Goal: Task Accomplishment & Management: Manage account settings

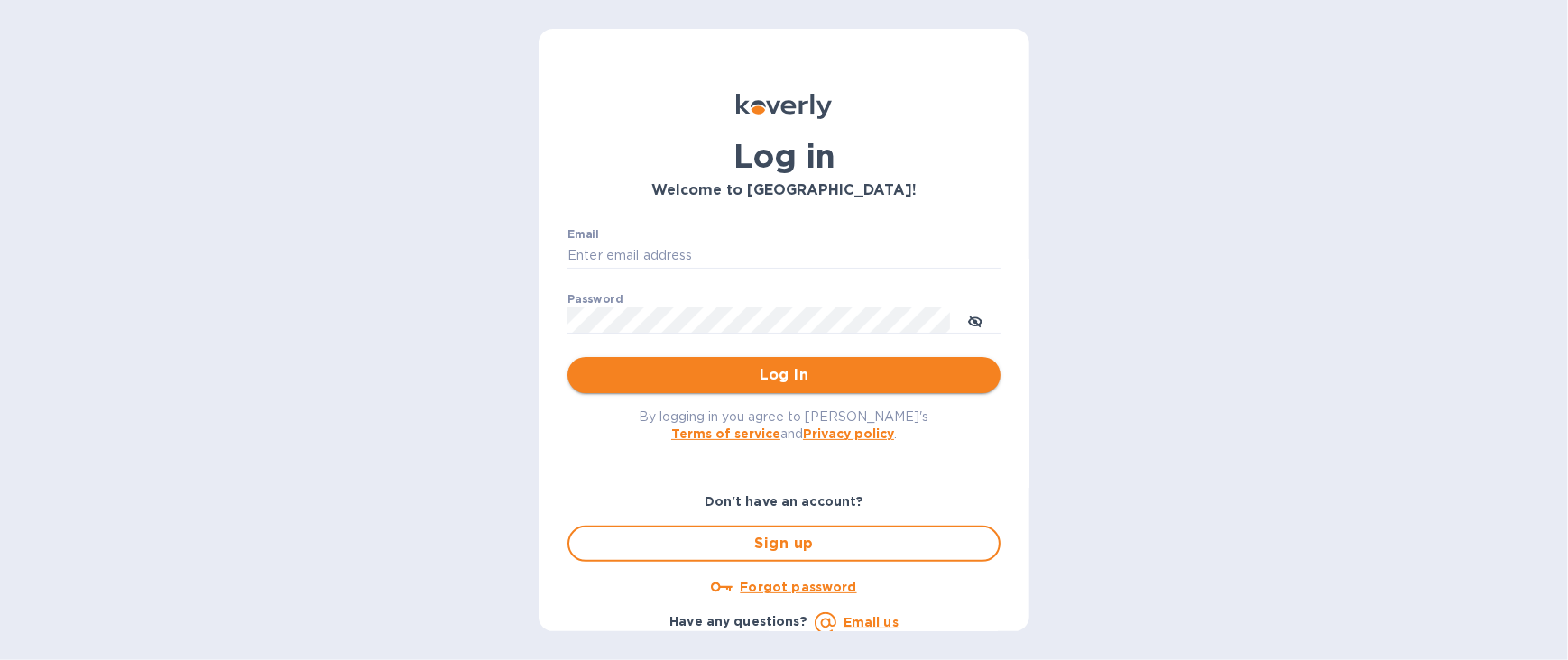
type input "nathan.lee@sidneylee.com"
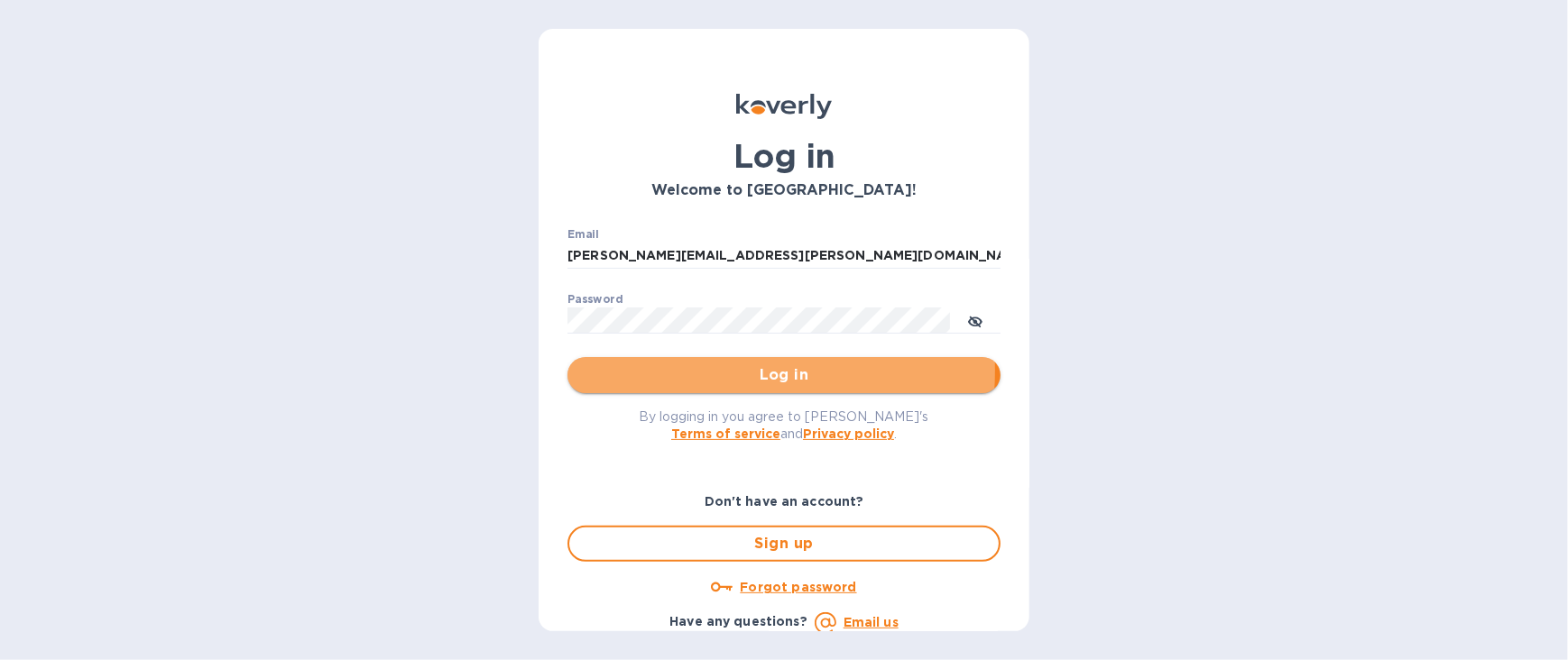
click at [704, 370] on span "Log in" at bounding box center [784, 374] width 404 height 21
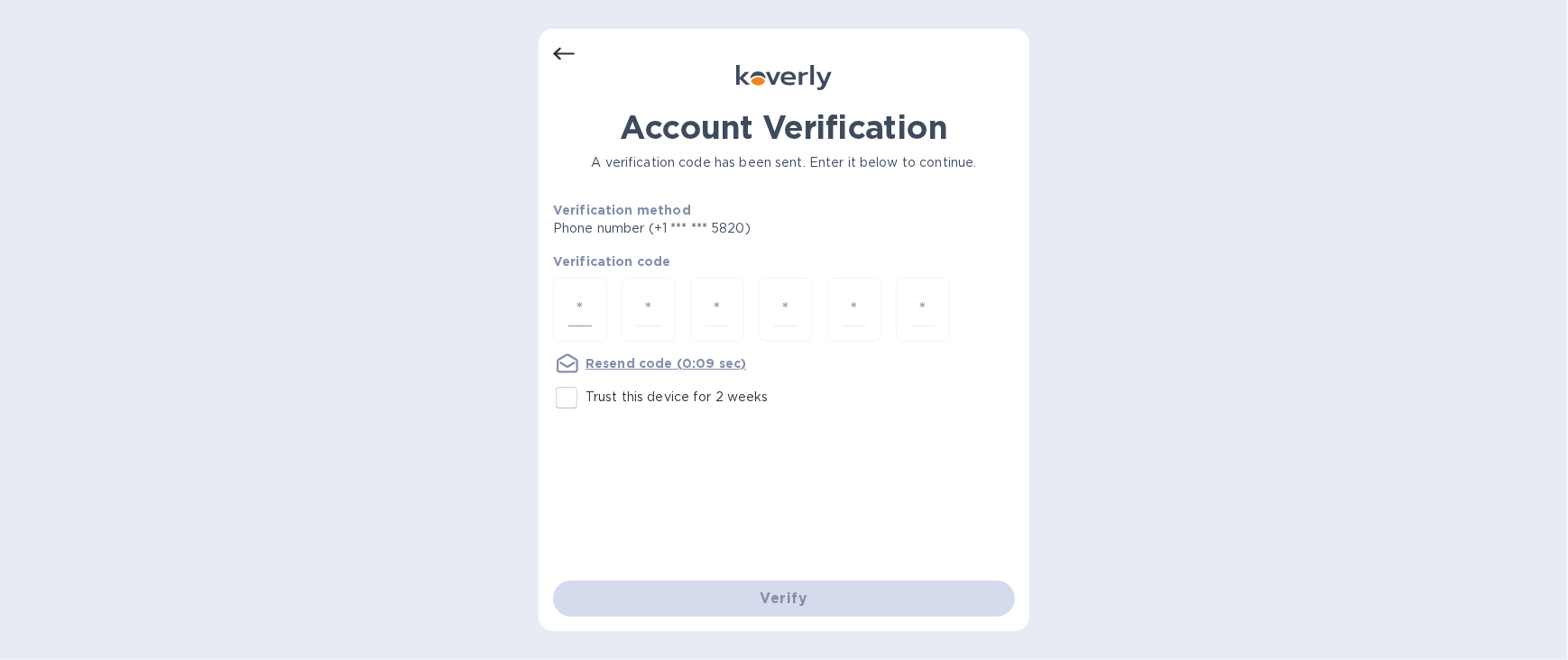
click at [592, 306] on input "number" at bounding box center [580, 310] width 23 height 33
type input "6"
type input "9"
type input "6"
type input "8"
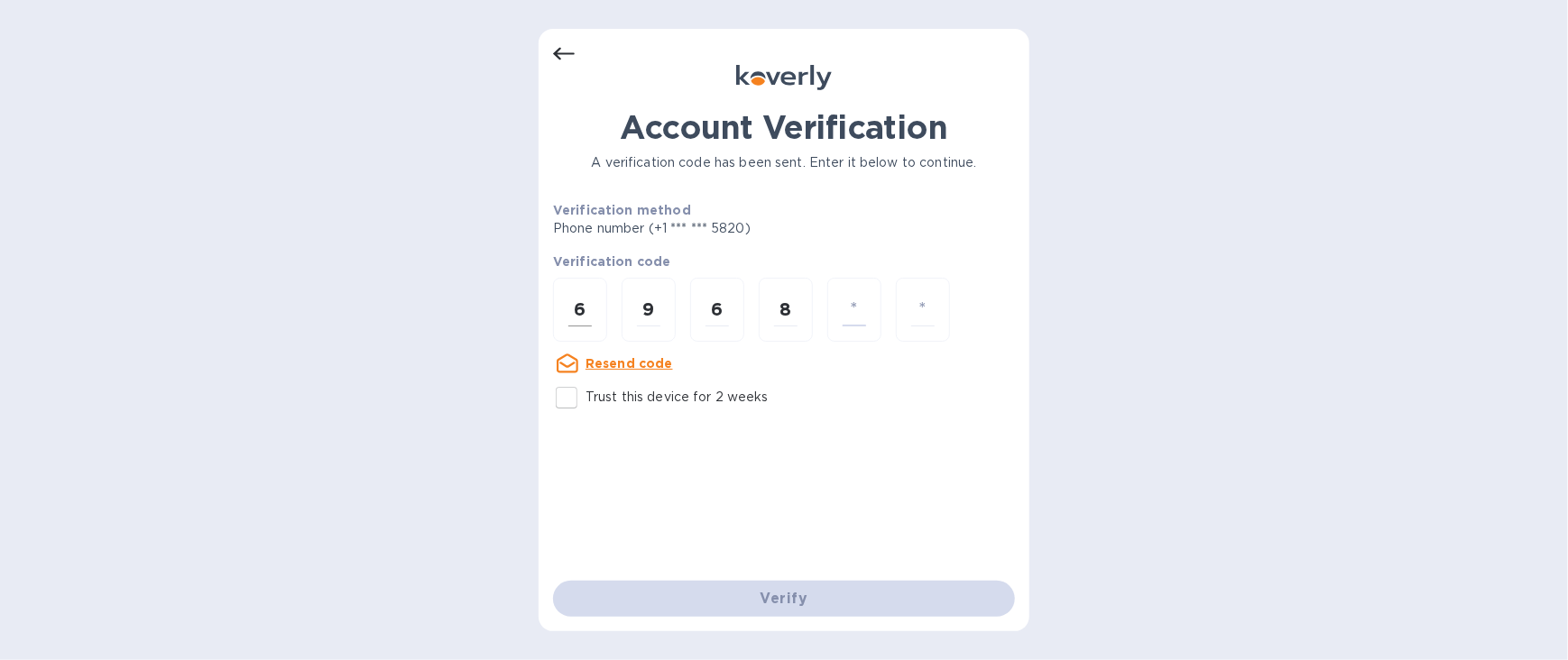
type input "9"
type input "0"
